Goal: Check status: Check status

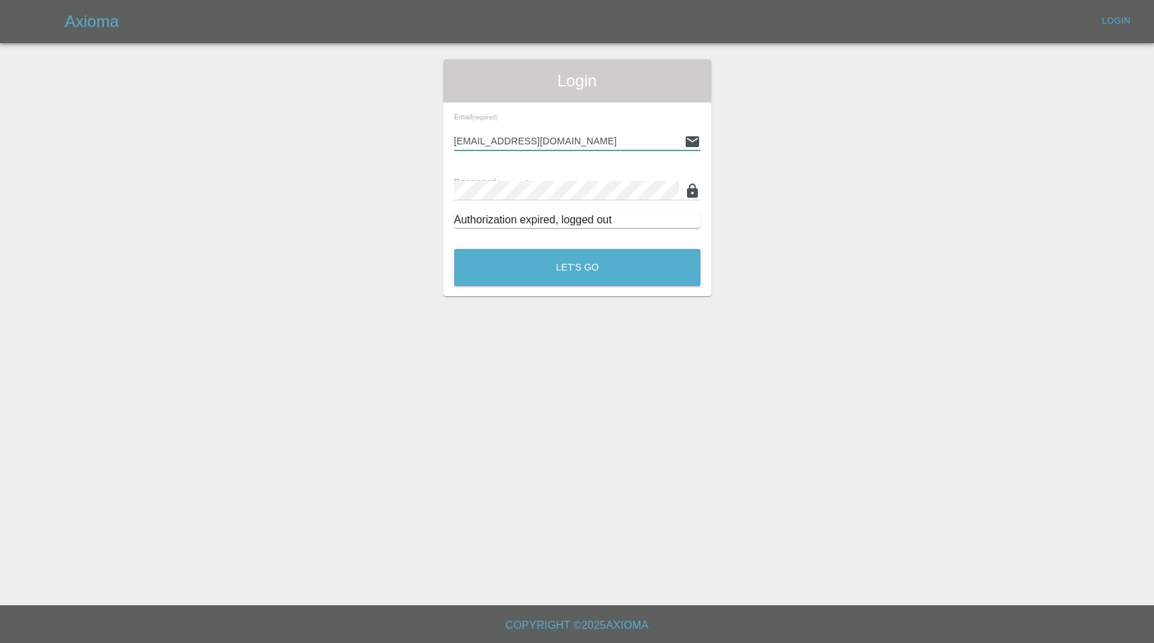
type input "enquiries@colourtouch.co.uk"
click at [577, 267] on button "Let's Go" at bounding box center [577, 267] width 246 height 37
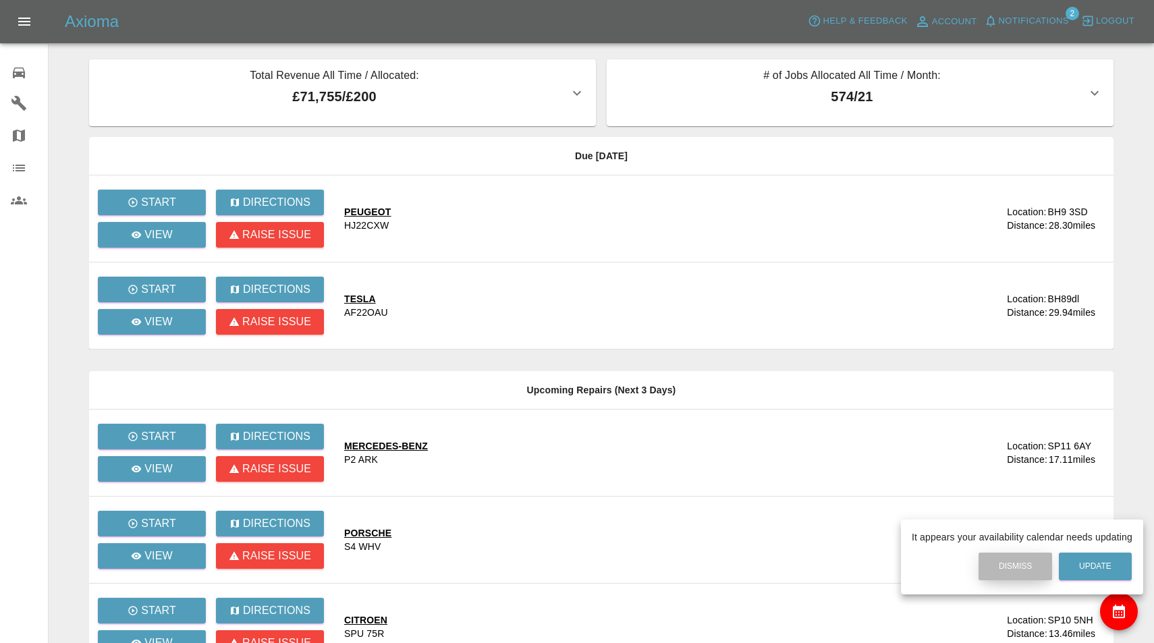
click at [1008, 572] on button "Dismiss" at bounding box center [1015, 567] width 74 height 28
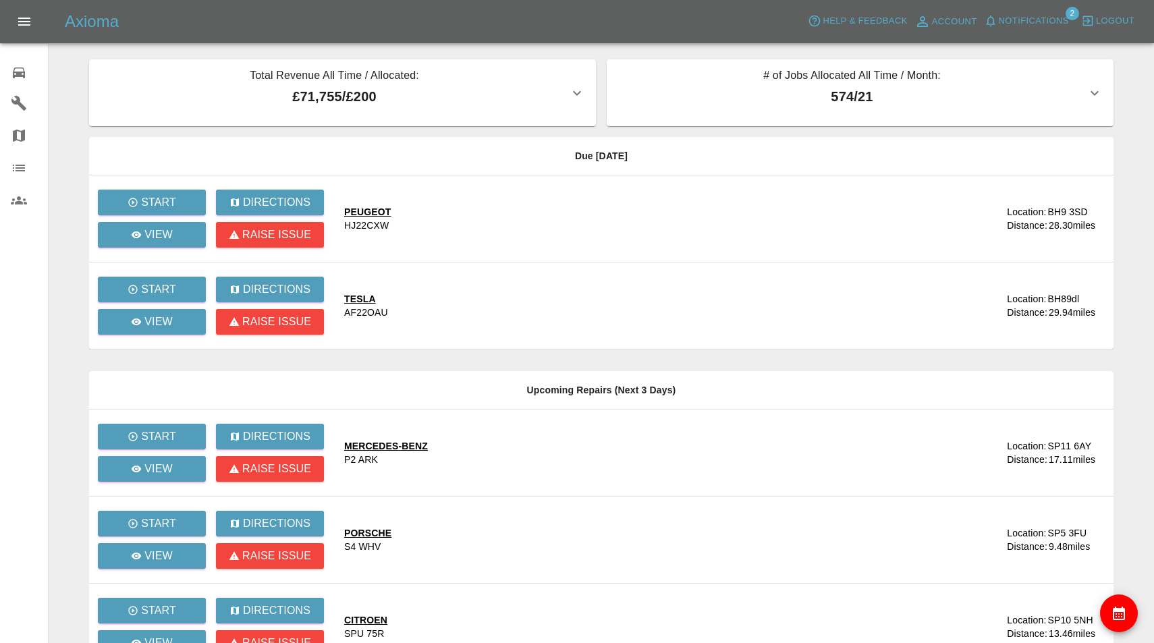
click at [1027, 11] on button "Notifications" at bounding box center [1026, 21] width 92 height 21
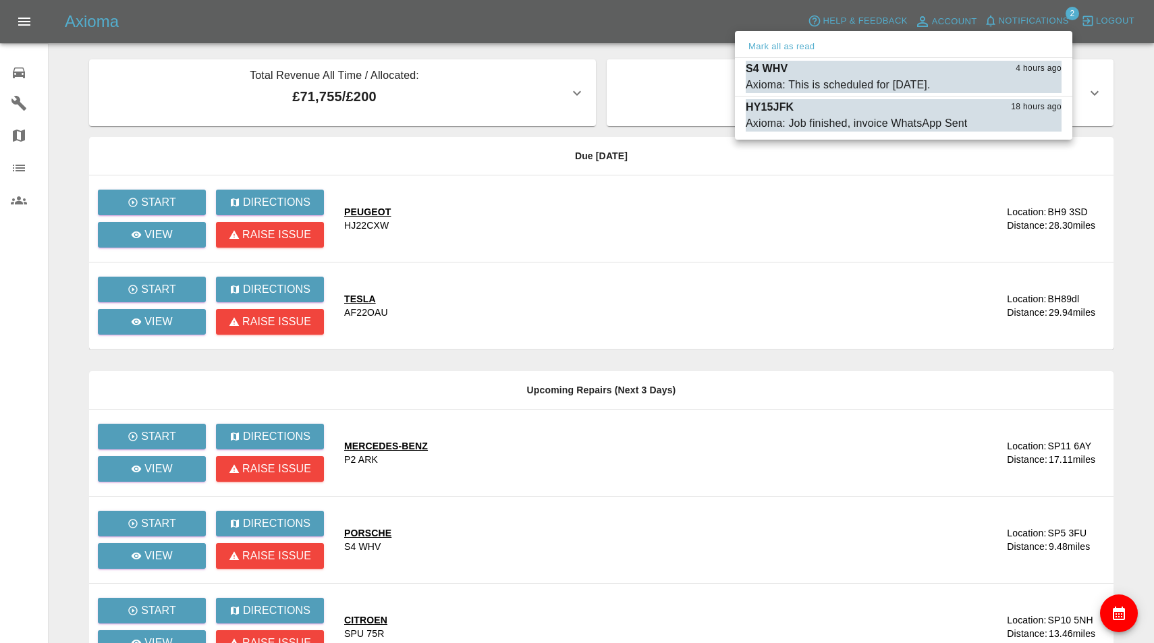
click at [1034, 26] on div at bounding box center [577, 321] width 1154 height 643
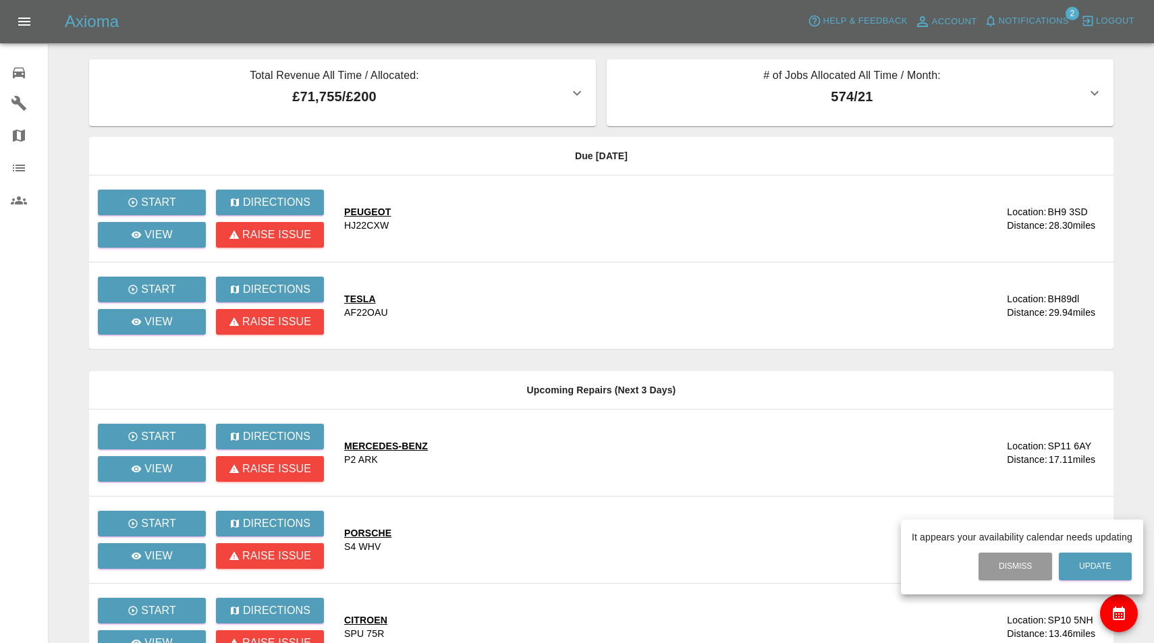
click at [1024, 24] on div at bounding box center [577, 321] width 1154 height 643
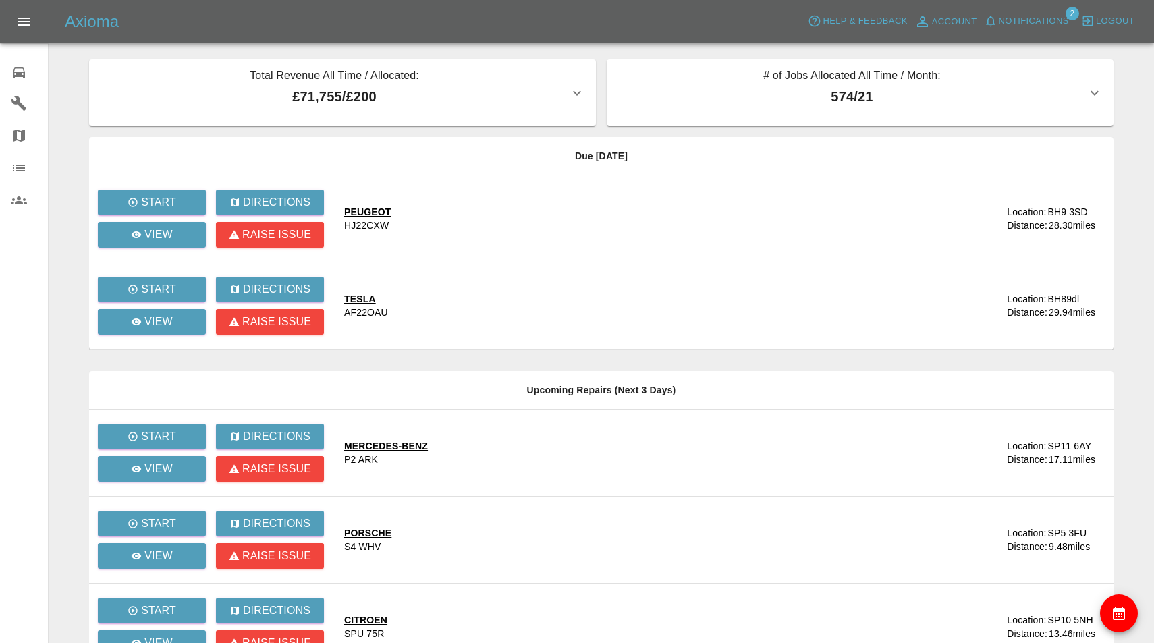
click at [1024, 24] on span "Notifications" at bounding box center [1034, 21] width 70 height 16
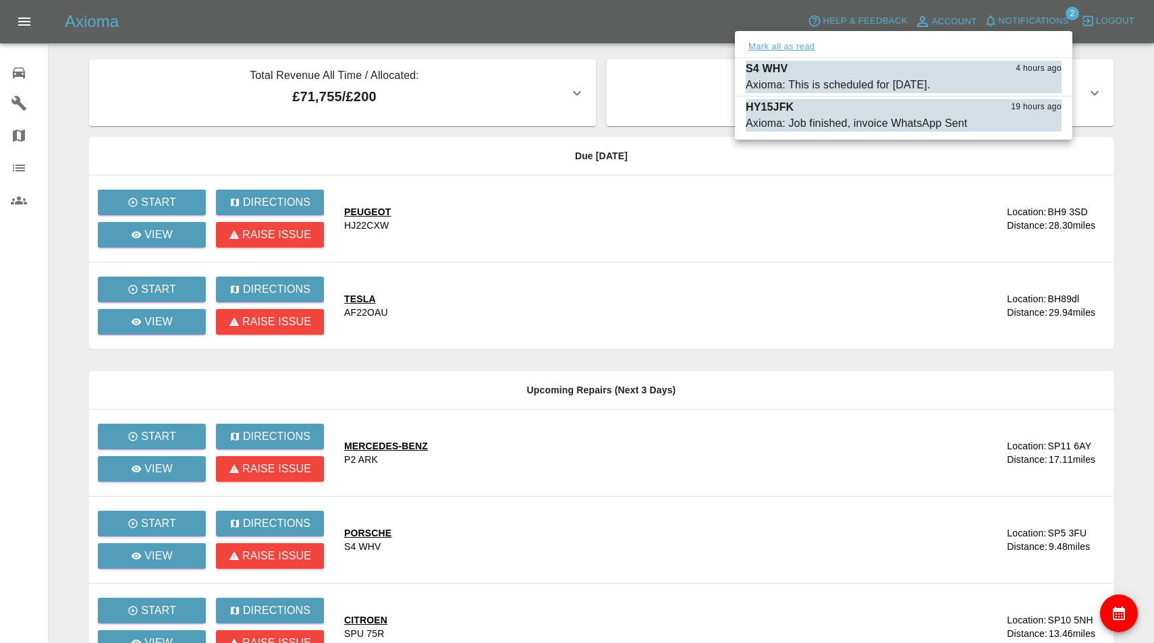
click at [804, 45] on button "Mark all as read" at bounding box center [782, 47] width 72 height 16
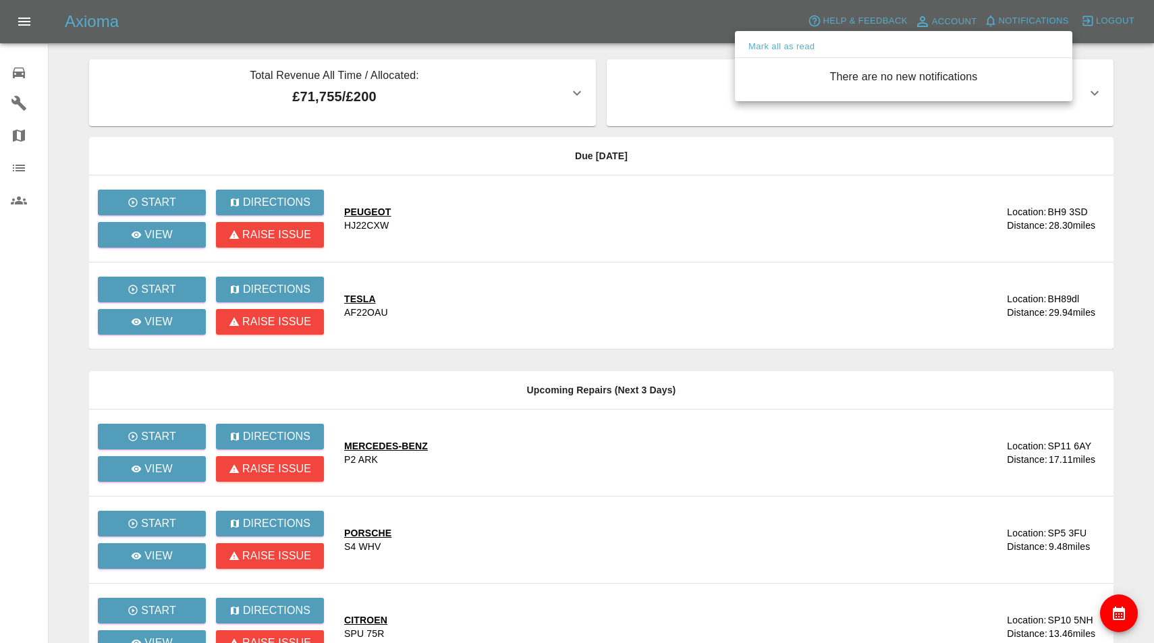
click at [708, 146] on div at bounding box center [577, 321] width 1154 height 643
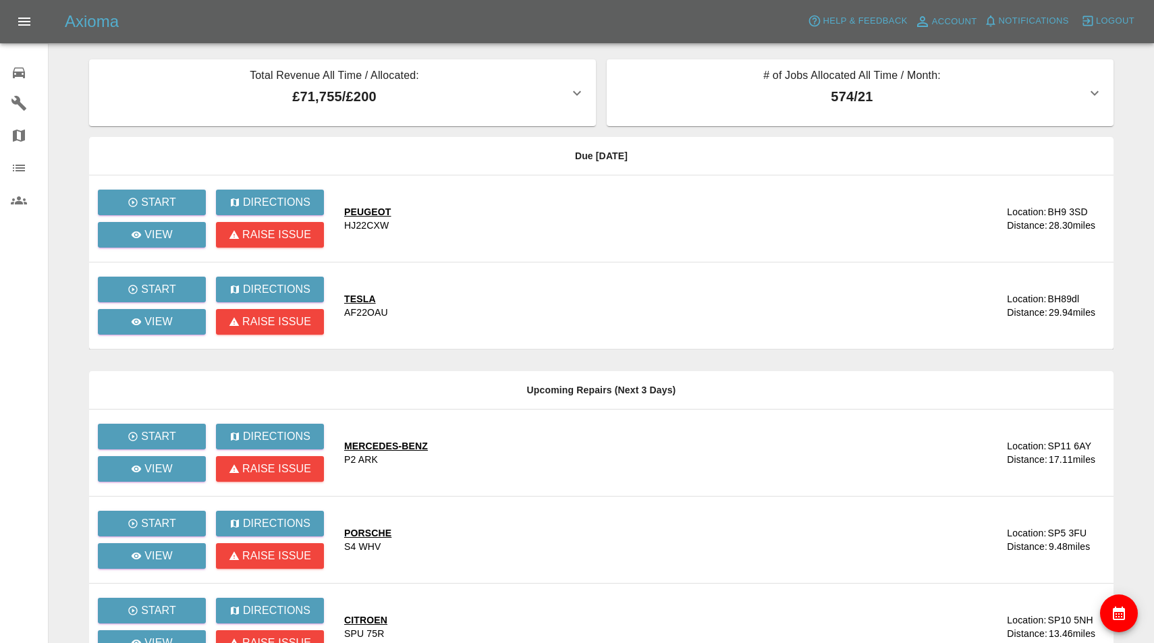
click at [16, 76] on icon at bounding box center [19, 72] width 12 height 11
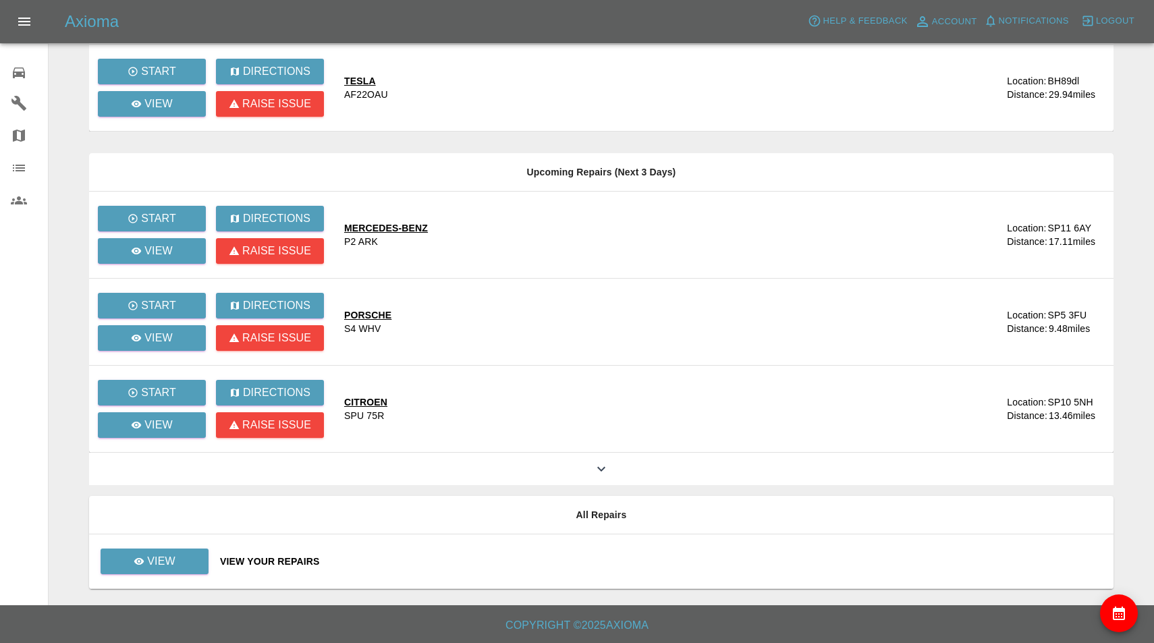
scroll to position [218, 0]
click at [196, 553] on link "View" at bounding box center [155, 562] width 108 height 26
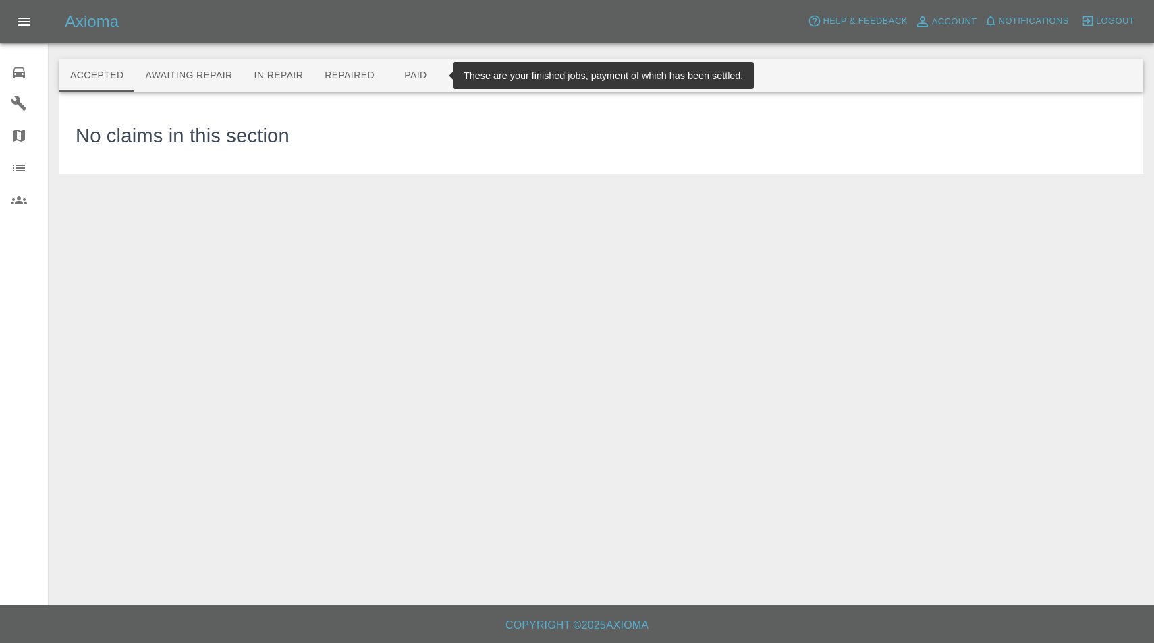
click at [409, 75] on button "Paid" at bounding box center [415, 75] width 61 height 32
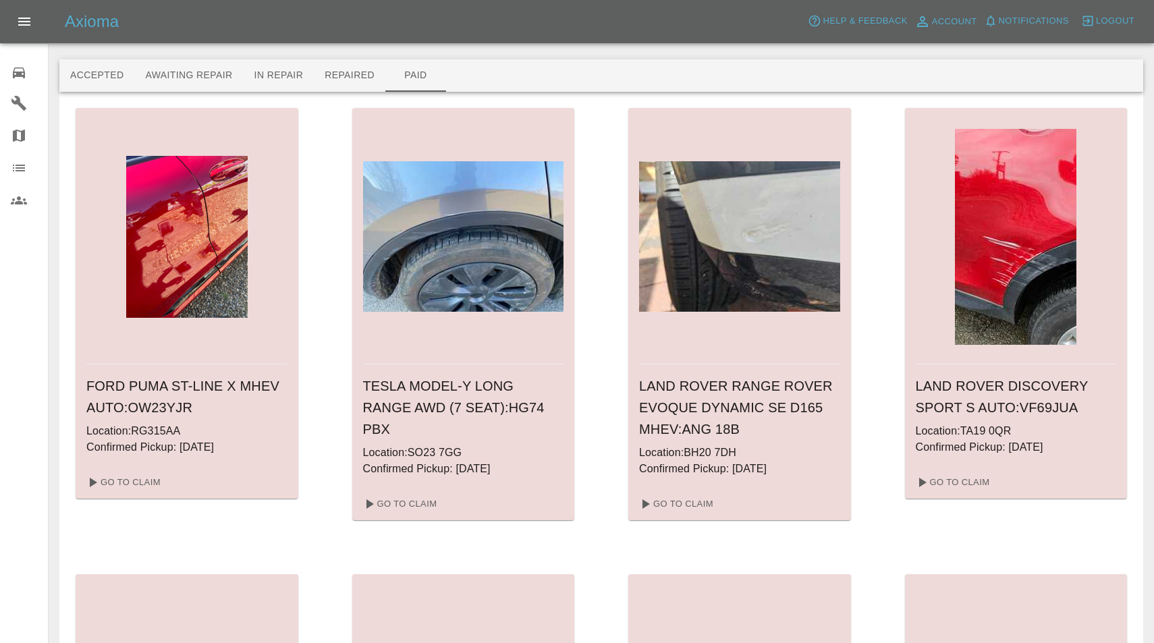
click at [25, 72] on icon at bounding box center [19, 72] width 12 height 11
